Goal: Navigation & Orientation: Find specific page/section

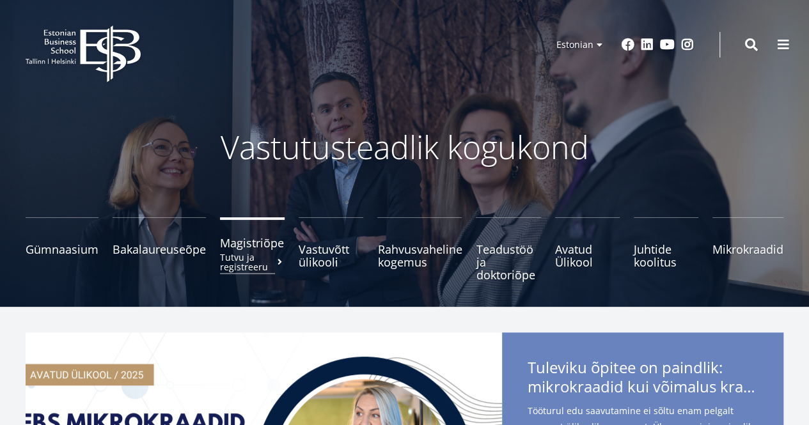
click at [251, 245] on span "Magistriõpe Tutvu ja registreeru" at bounding box center [252, 243] width 65 height 13
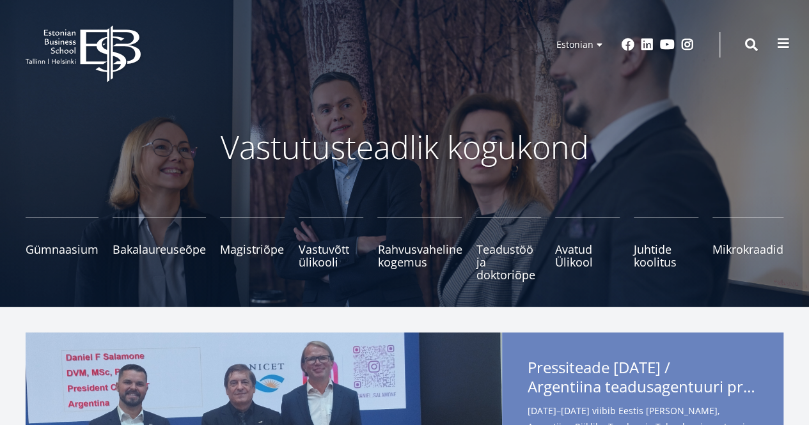
click at [789, 38] on span at bounding box center [783, 43] width 13 height 13
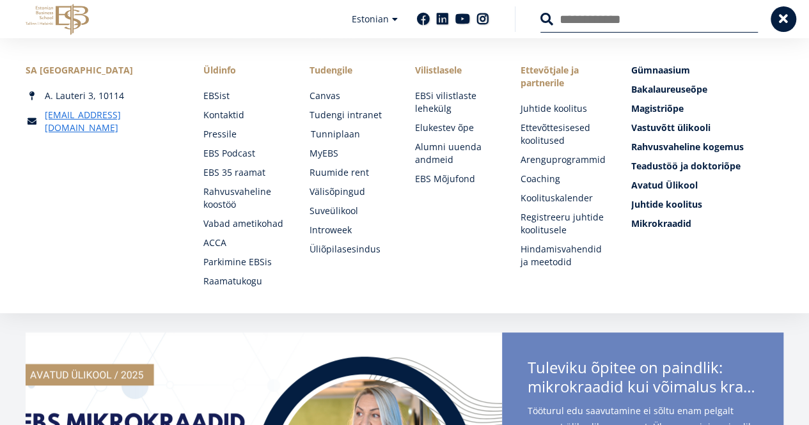
click at [329, 130] on link "Tunniplaan" at bounding box center [350, 134] width 80 height 13
click at [322, 109] on link "Tudengi intranet" at bounding box center [350, 115] width 80 height 13
